Goal: Transaction & Acquisition: Purchase product/service

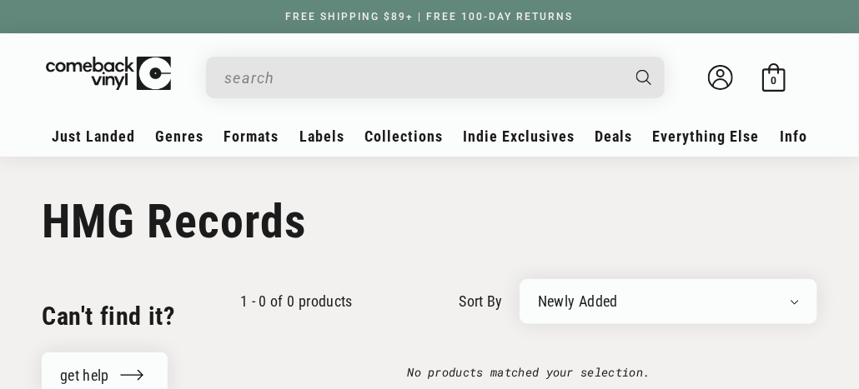
click at [233, 75] on input "When autocomplete results are available use up and down arrows to review and en…" at bounding box center [421, 78] width 395 height 34
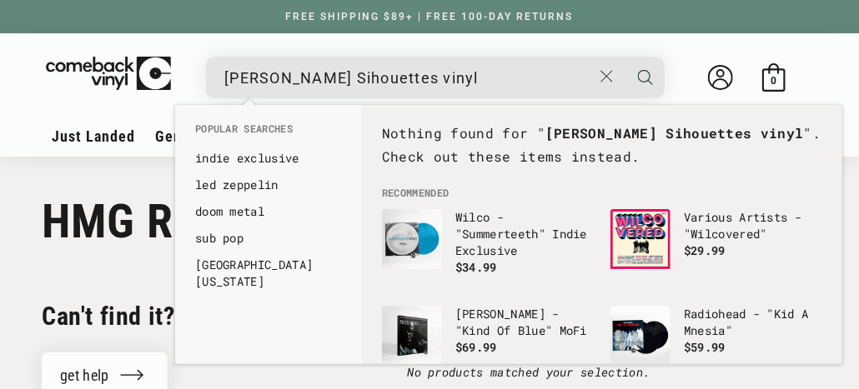
type input "[PERSON_NAME] Sihouettes vinyl"
click at [643, 77] on icon "Search" at bounding box center [645, 77] width 15 height 15
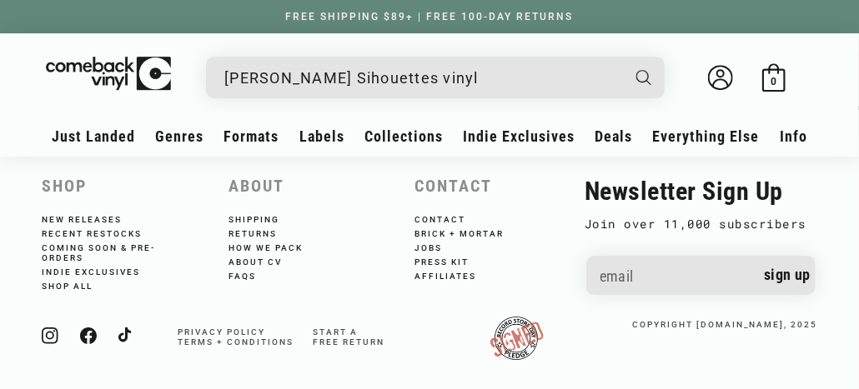
scroll to position [1751, 0]
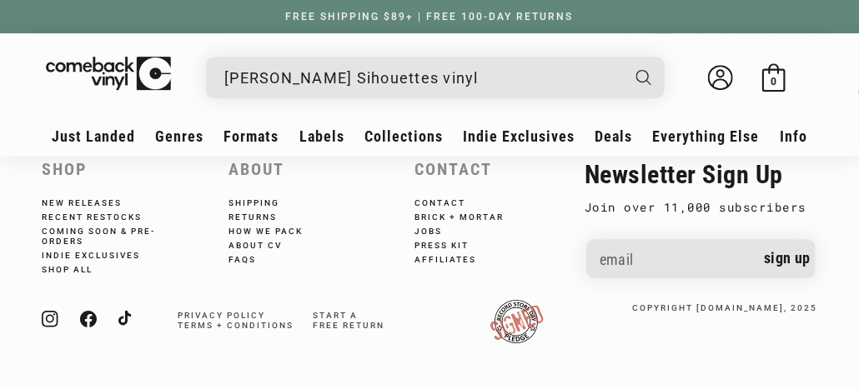
click at [389, 77] on input "[PERSON_NAME] Sihouettes vinyl" at bounding box center [421, 78] width 395 height 34
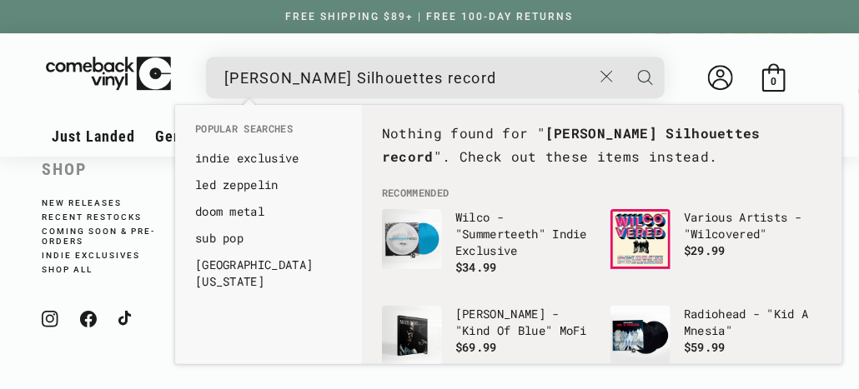
type input "Lonnie Liston Smith Silhouettes record"
click at [644, 74] on icon "Search" at bounding box center [645, 77] width 15 height 15
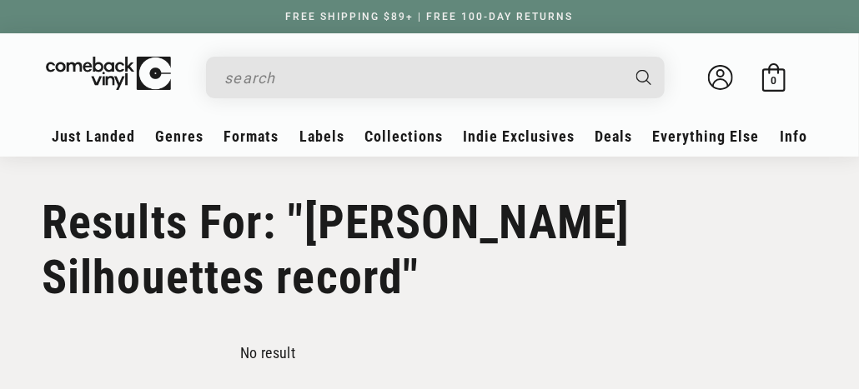
type input "[PERSON_NAME] Silhouettes record"
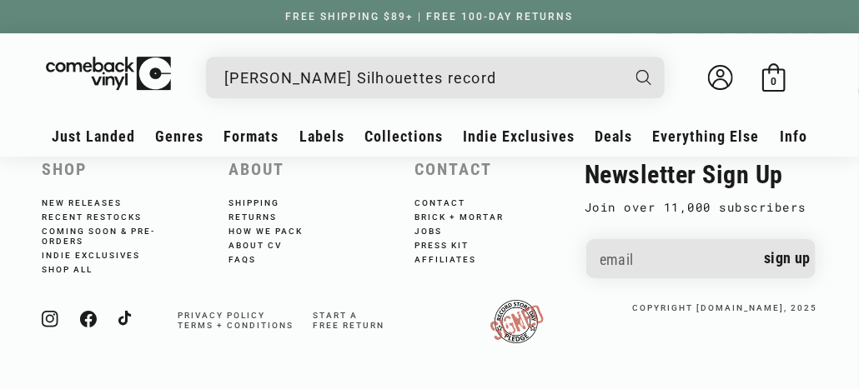
scroll to position [1817, 0]
